Goal: Ask a question

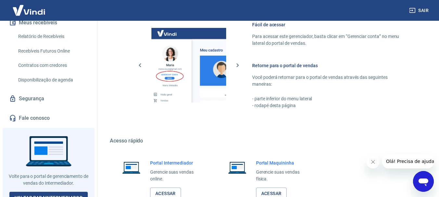
scroll to position [390, 0]
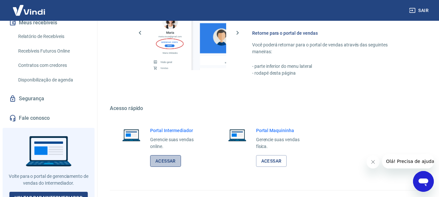
click at [174, 163] on link "Acessar" at bounding box center [165, 161] width 31 height 12
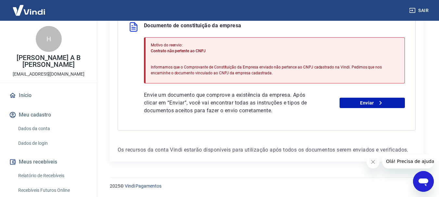
scroll to position [533, 0]
click at [396, 162] on span "Olá! Precisa de ajuda?" at bounding box center [411, 161] width 51 height 5
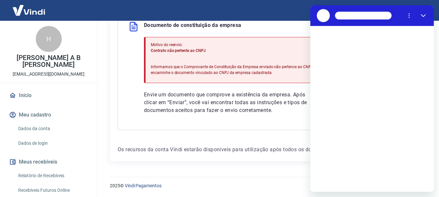
scroll to position [0, 0]
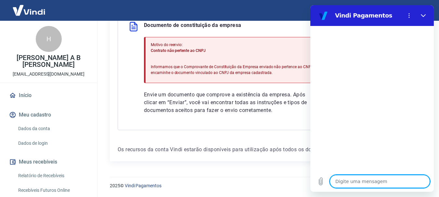
drag, startPoint x: 68, startPoint y: 185, endPoint x: 68, endPoint y: 131, distance: 53.9
click at [68, 137] on link "Dados de login" at bounding box center [53, 143] width 74 height 13
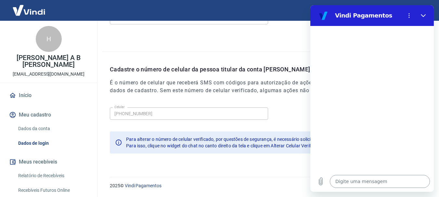
scroll to position [219, 0]
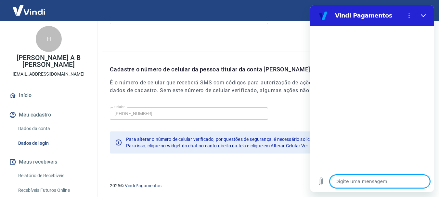
click at [375, 181] on textarea at bounding box center [380, 181] width 100 height 13
type textarea "o"
type textarea "x"
type textarea "ol"
type textarea "x"
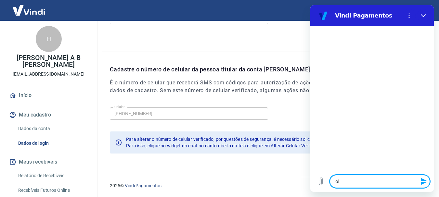
type textarea "olá"
type textarea "x"
type textarea "olá"
type textarea "x"
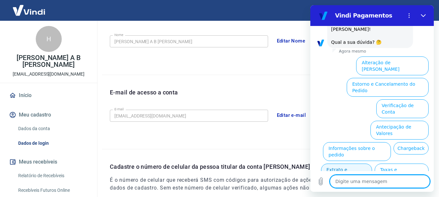
scroll to position [51, 0]
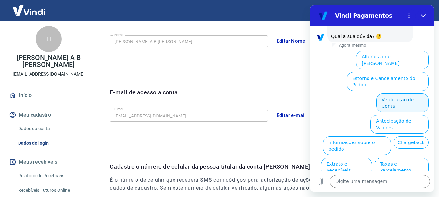
click at [398, 94] on button "Verificação de Conta" at bounding box center [402, 103] width 52 height 19
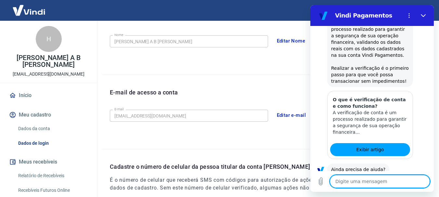
scroll to position [115, 0]
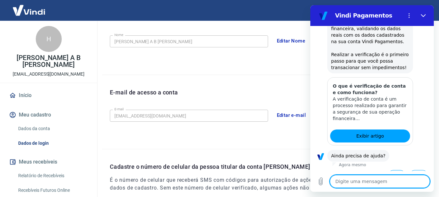
click at [389, 170] on button "Sim" at bounding box center [396, 176] width 19 height 12
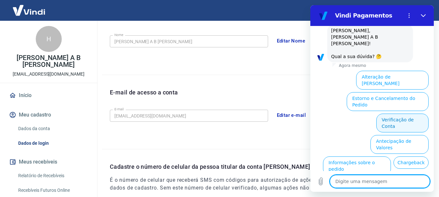
scroll to position [285, 0]
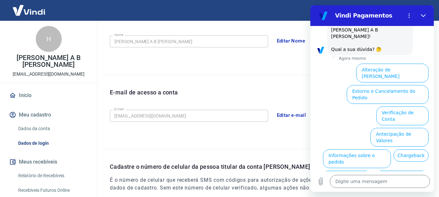
click at [372, 171] on button "Extrato e Recebíveis" at bounding box center [346, 180] width 51 height 19
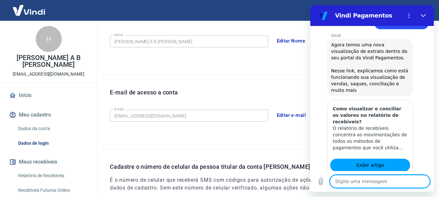
scroll to position [343, 0]
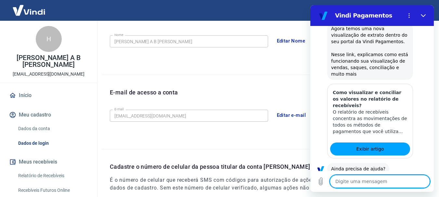
click at [392, 183] on button "Sim" at bounding box center [396, 189] width 19 height 12
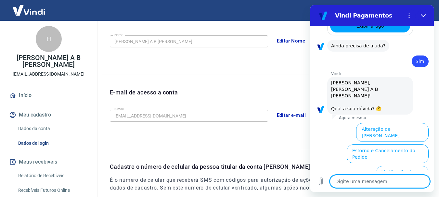
scroll to position [512, 0]
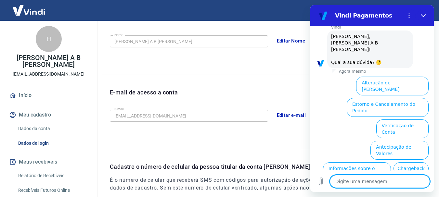
click at [220, 90] on div "E-mail de acesso a conta" at bounding box center [270, 97] width 321 height 19
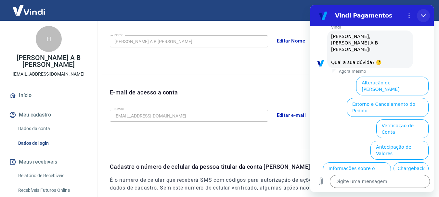
click at [421, 17] on icon "Fechar" at bounding box center [423, 15] width 5 height 5
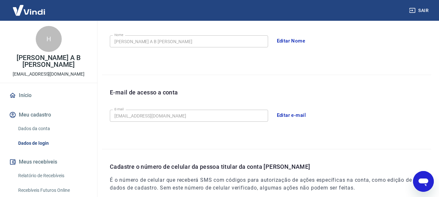
type textarea "x"
